Goal: Information Seeking & Learning: Learn about a topic

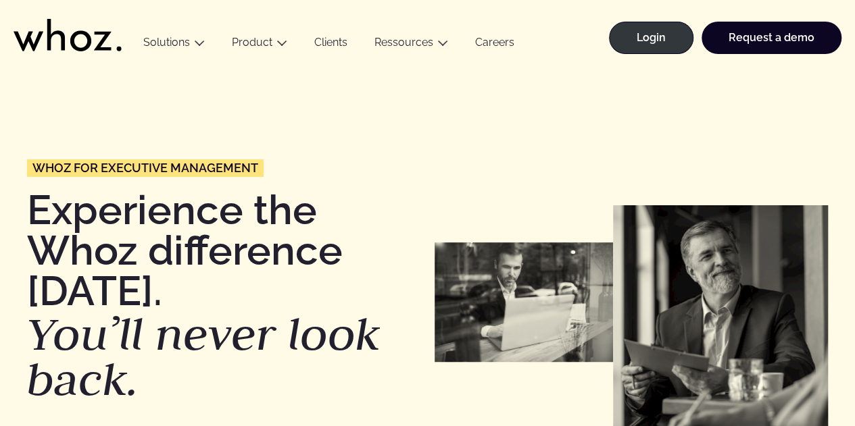
click at [79, 40] on icon at bounding box center [68, 35] width 108 height 32
